Goal: Navigation & Orientation: Find specific page/section

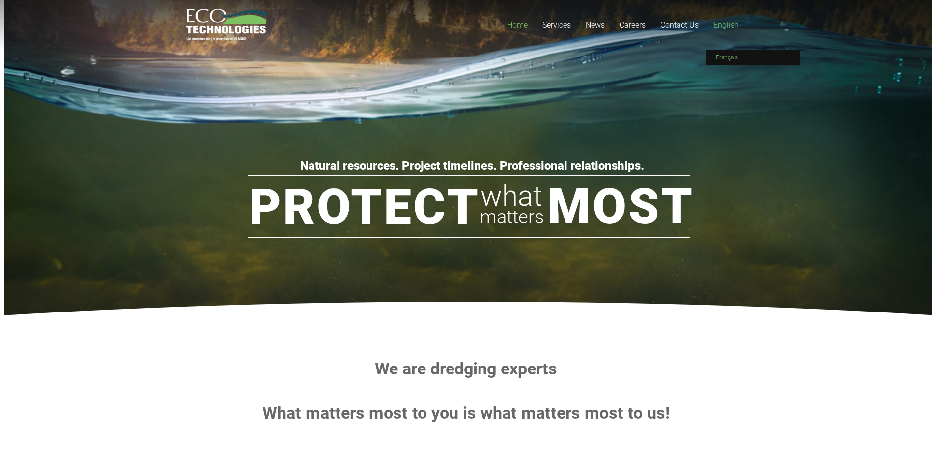
click at [728, 57] on span "Français" at bounding box center [727, 57] width 22 height 7
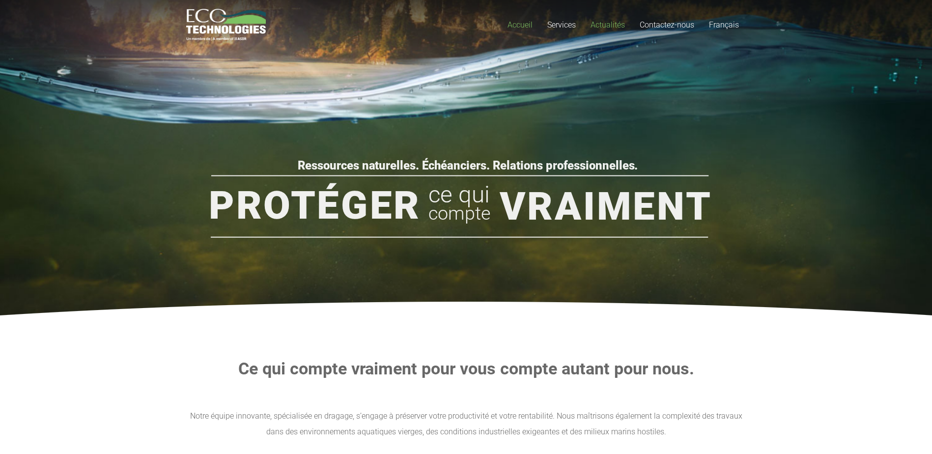
click at [610, 24] on span "Actualités" at bounding box center [607, 24] width 34 height 9
